Goal: Navigation & Orientation: Find specific page/section

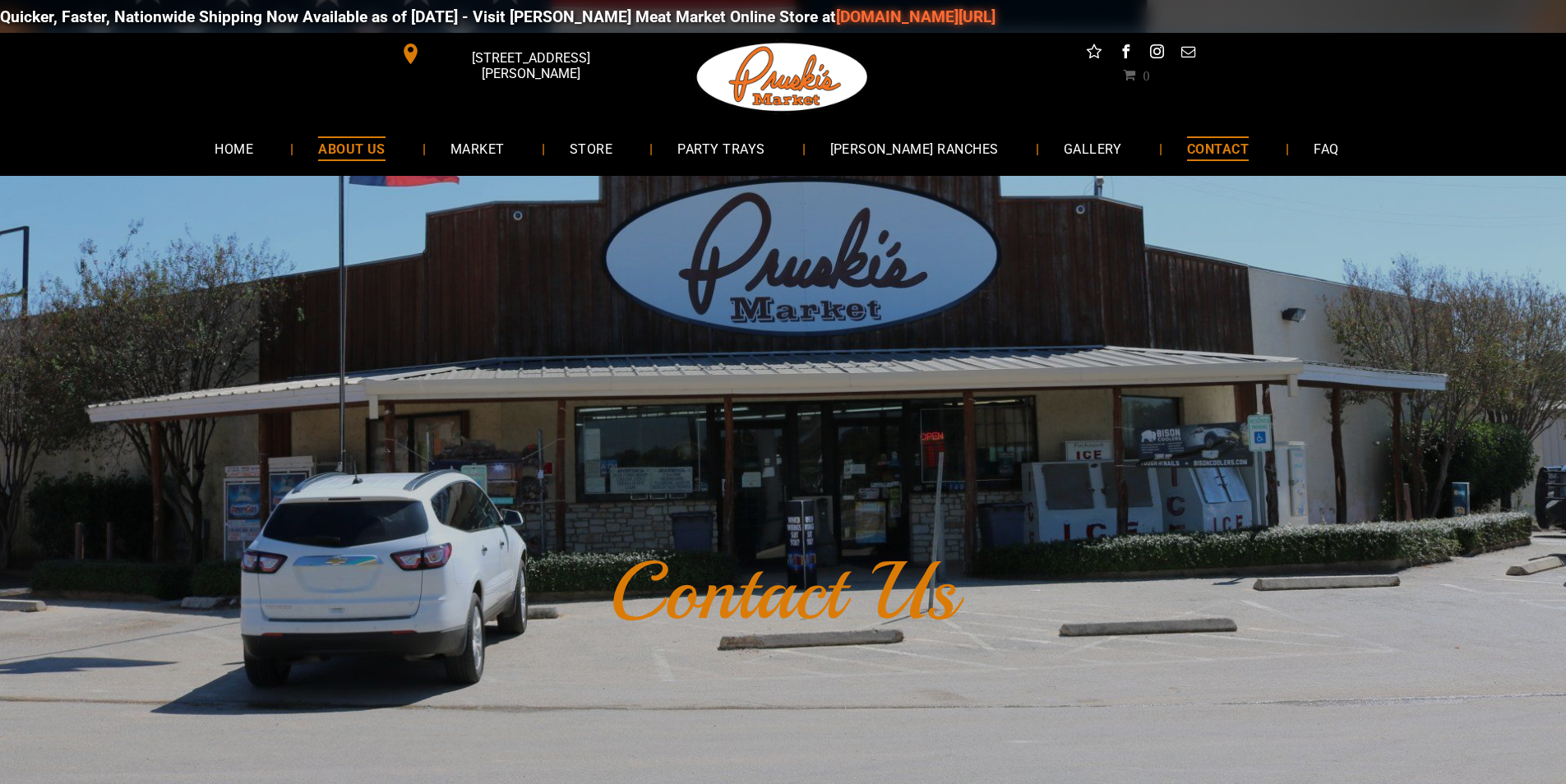
click at [410, 146] on link "ABOUT US" at bounding box center [352, 149] width 117 height 44
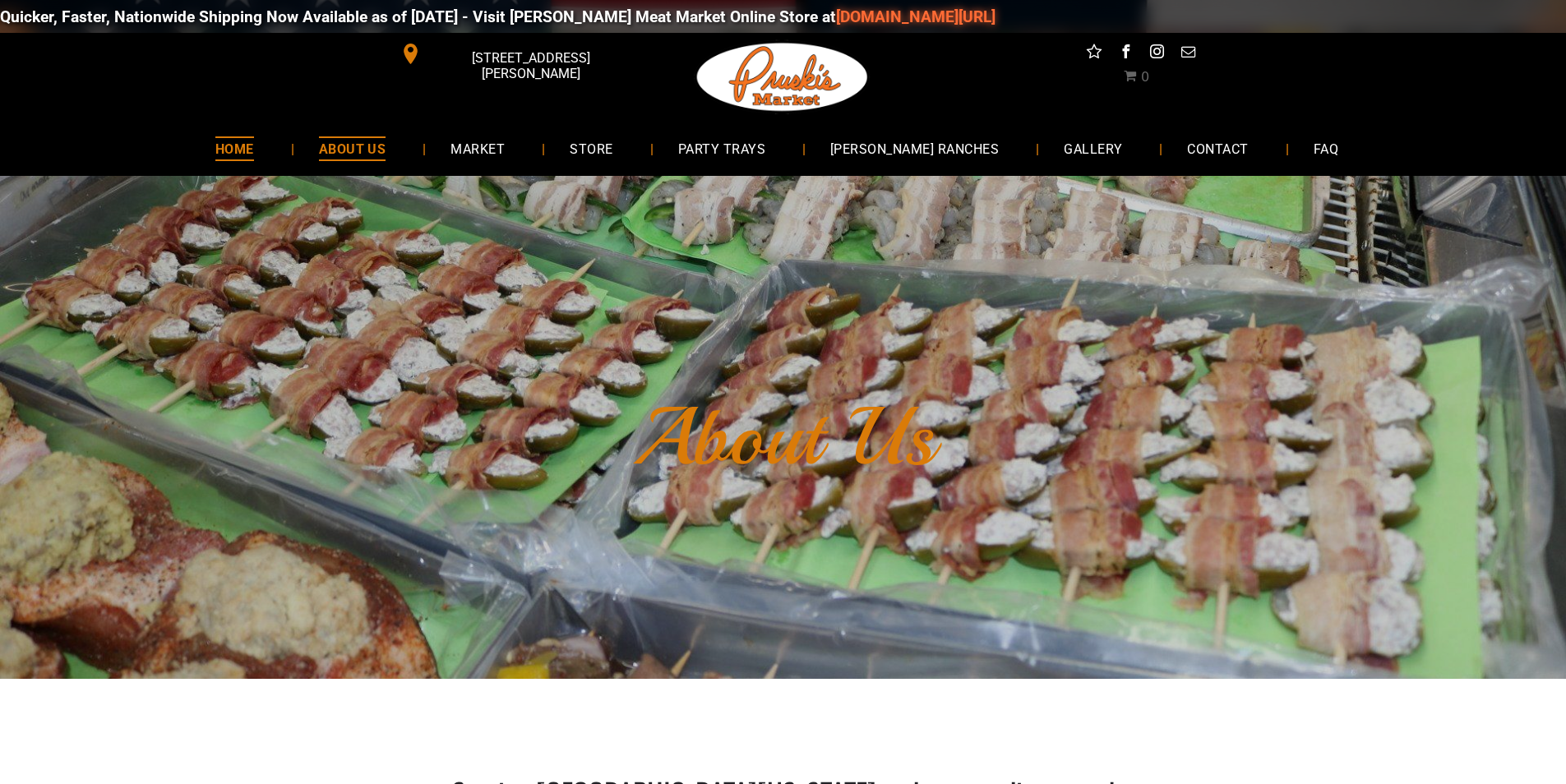
click at [260, 132] on link "HOME" at bounding box center [235, 149] width 88 height 44
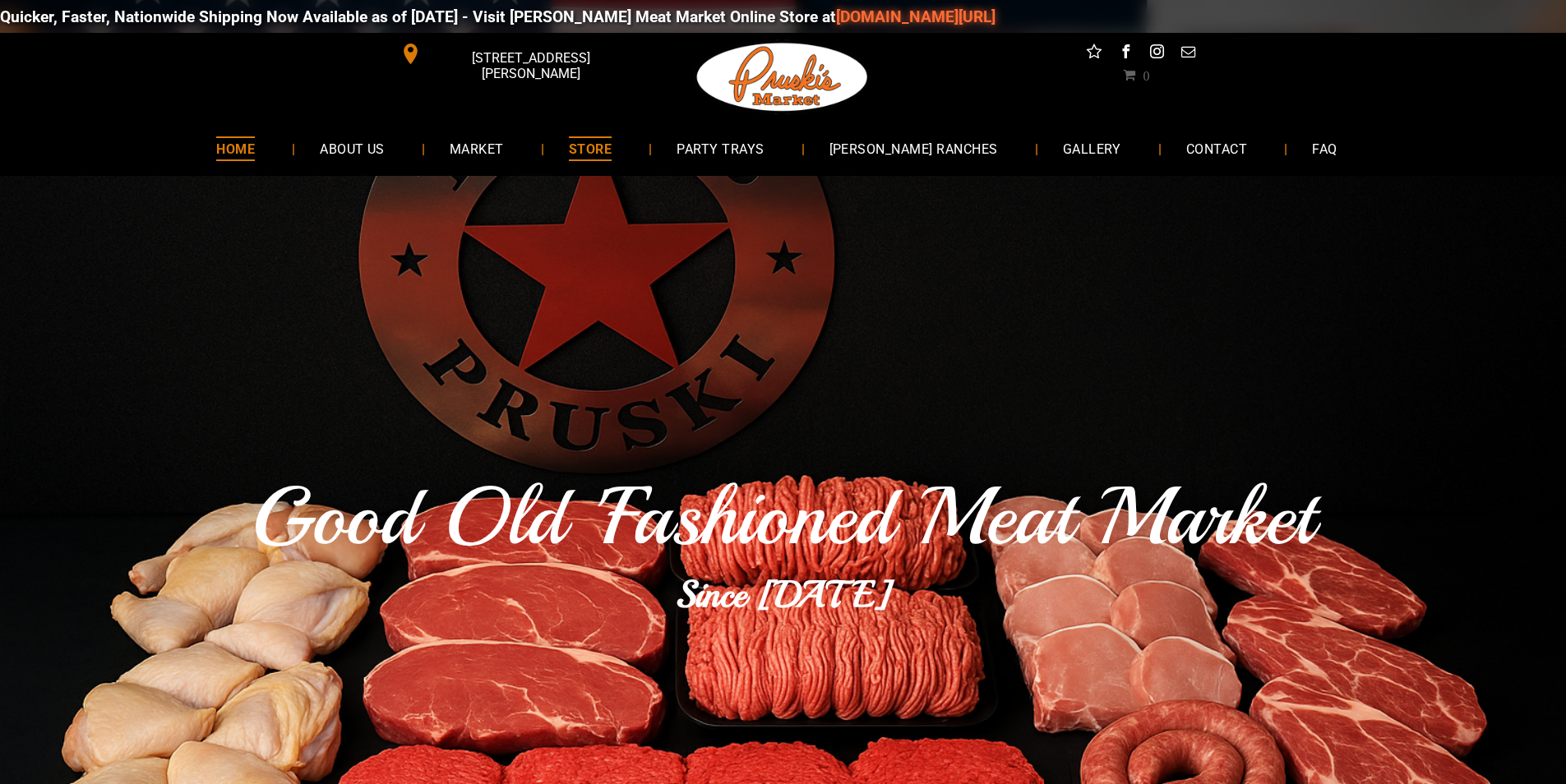
click at [637, 144] on link "STORE" at bounding box center [590, 149] width 92 height 44
